Goal: Transaction & Acquisition: Subscribe to service/newsletter

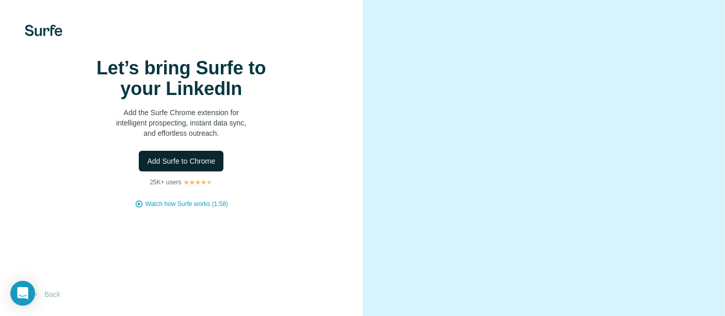
click at [191, 166] on span "Add Surfe to Chrome" at bounding box center [181, 161] width 68 height 10
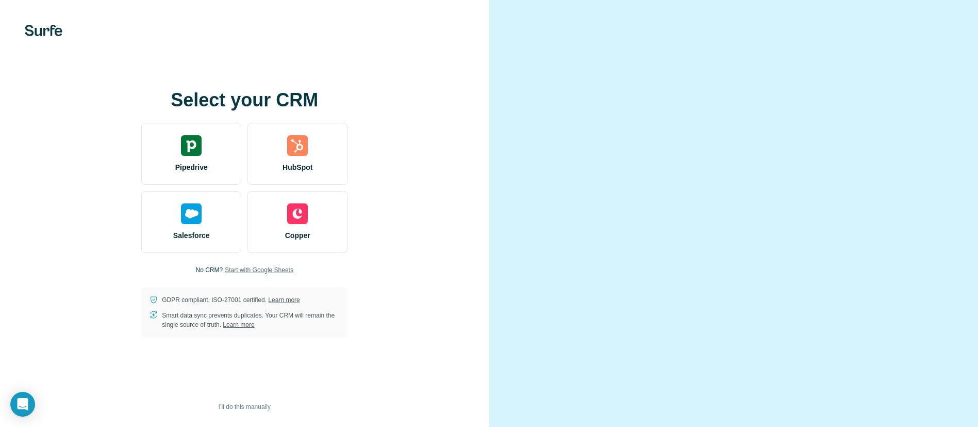
click at [244, 274] on span "Start with Google Sheets" at bounding box center [259, 269] width 69 height 9
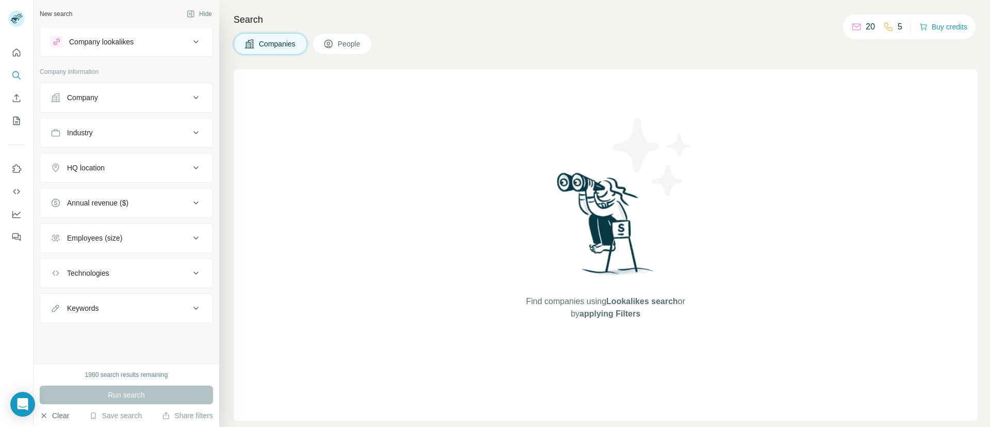
click at [41, 413] on icon "button" at bounding box center [44, 415] width 8 height 8
click at [58, 416] on button "Clear" at bounding box center [54, 415] width 29 height 10
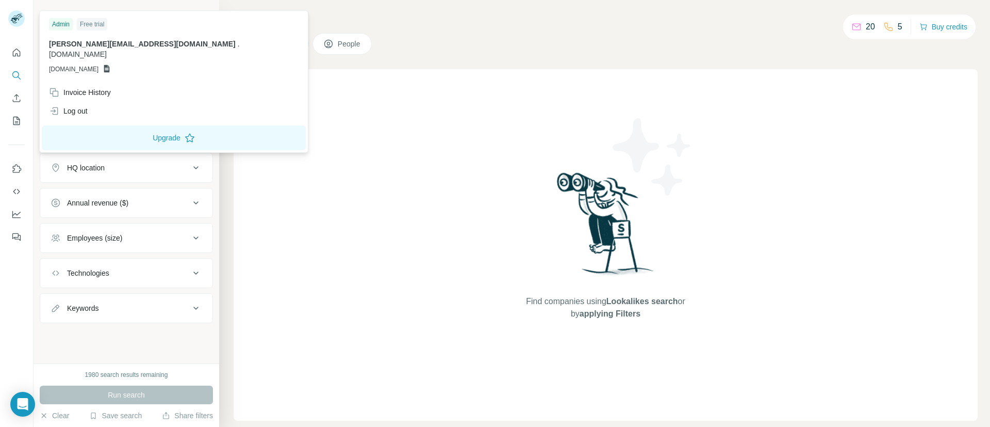
click at [14, 19] on icon at bounding box center [15, 21] width 8 height 6
click at [70, 106] on div "Log out" at bounding box center [68, 111] width 39 height 10
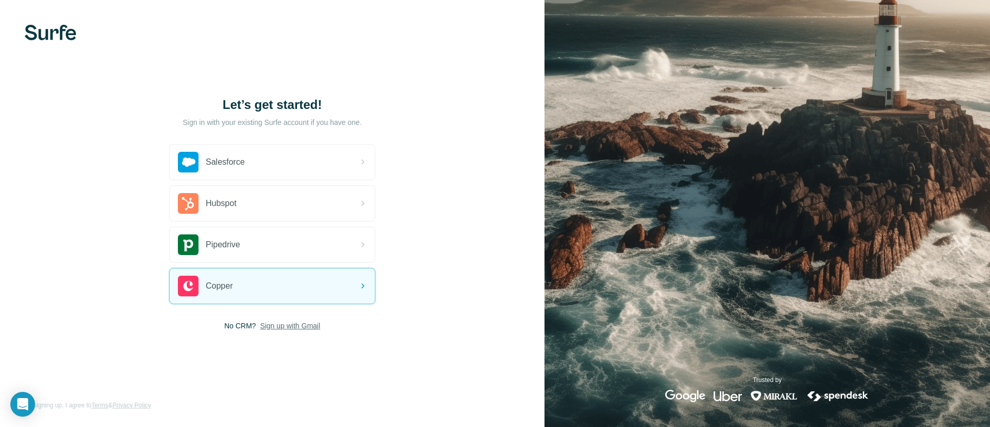
click at [318, 326] on span "Sign up with Gmail" at bounding box center [290, 325] width 60 height 10
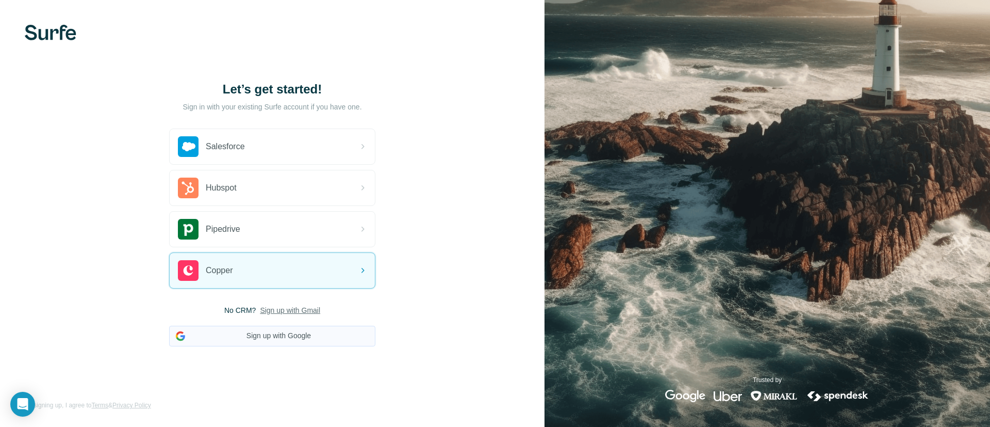
click at [302, 332] on button "Sign up with Google" at bounding box center [272, 335] width 206 height 21
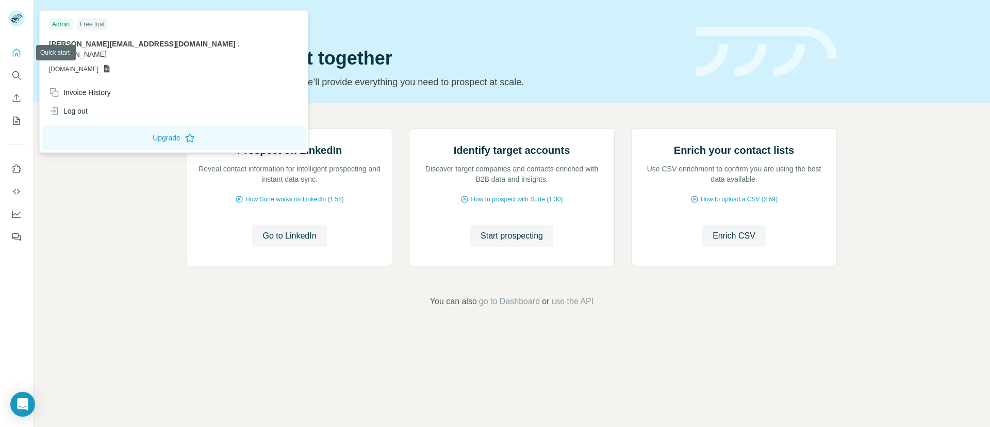
click at [21, 23] on rect at bounding box center [16, 18] width 17 height 17
click at [86, 102] on div "Log out" at bounding box center [174, 111] width 262 height 19
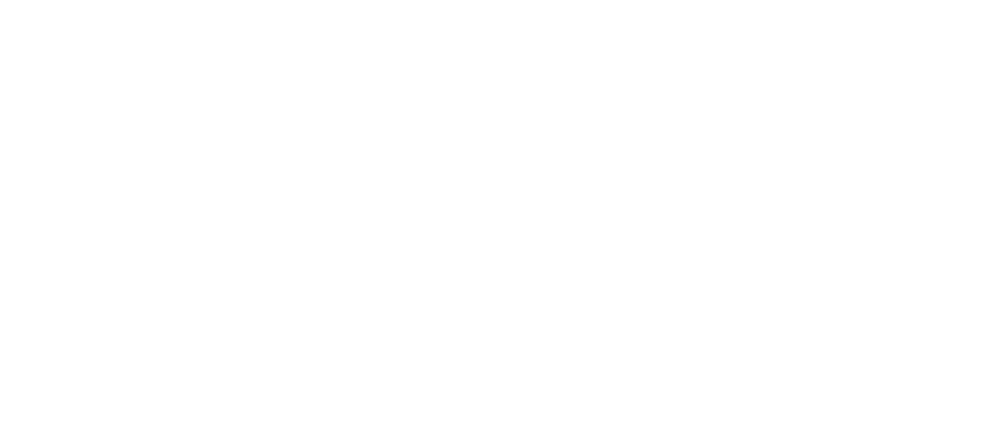
click at [81, 77] on html at bounding box center [495, 38] width 990 height 77
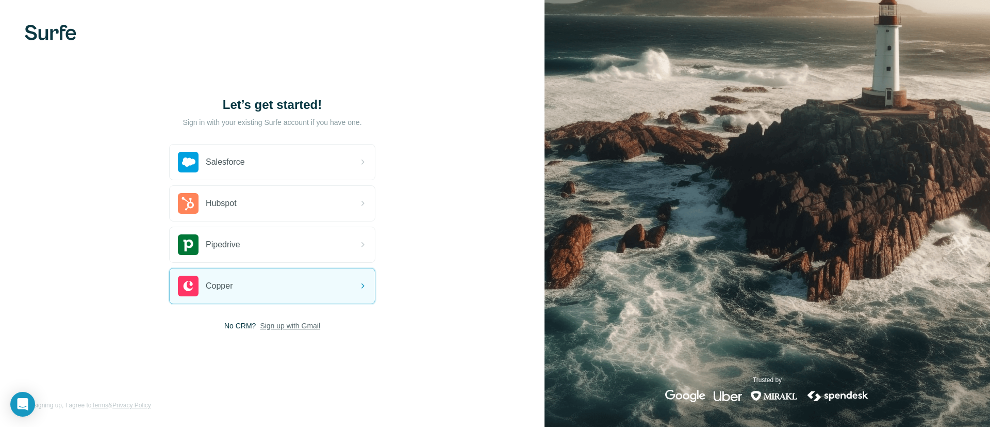
click at [272, 325] on span "Sign up with Gmail" at bounding box center [290, 325] width 60 height 10
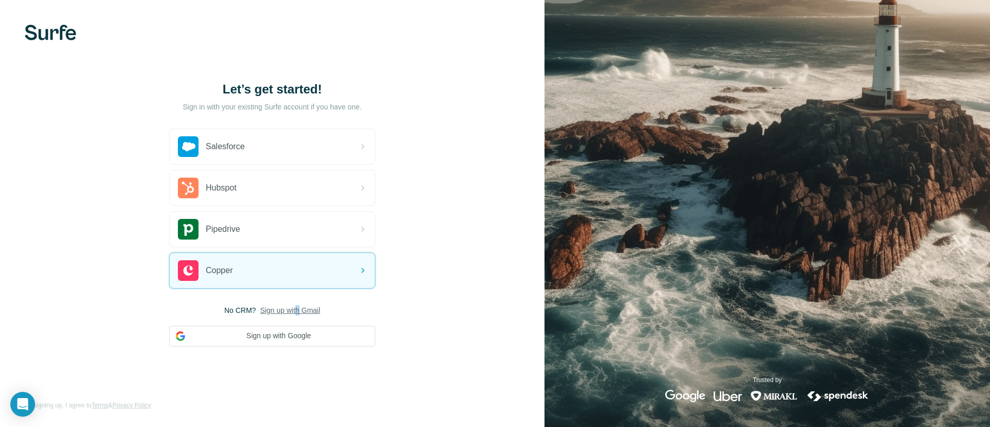
click at [298, 303] on div "Salesforce Hubspot Pipedrive Copper No CRM? Sign up with Gmail Sign up with Goo…" at bounding box center [272, 237] width 206 height 218
click at [283, 339] on button "Sign up with Google" at bounding box center [272, 335] width 206 height 21
